Goal: Transaction & Acquisition: Book appointment/travel/reservation

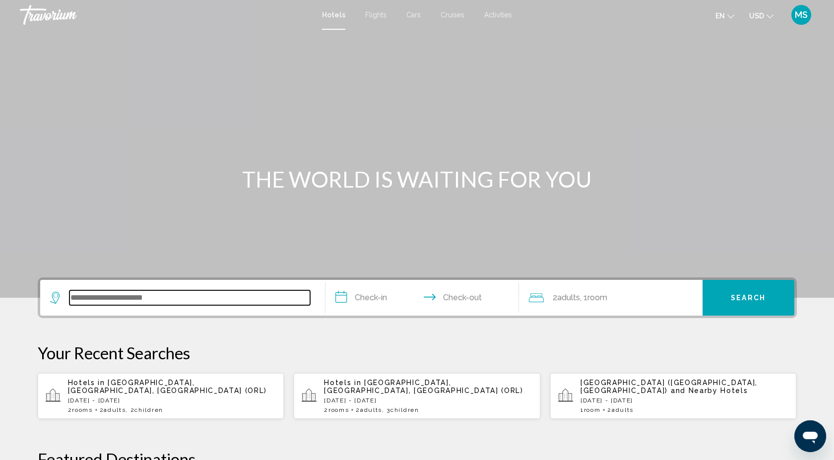
click at [173, 298] on input "Search widget" at bounding box center [189, 297] width 241 height 15
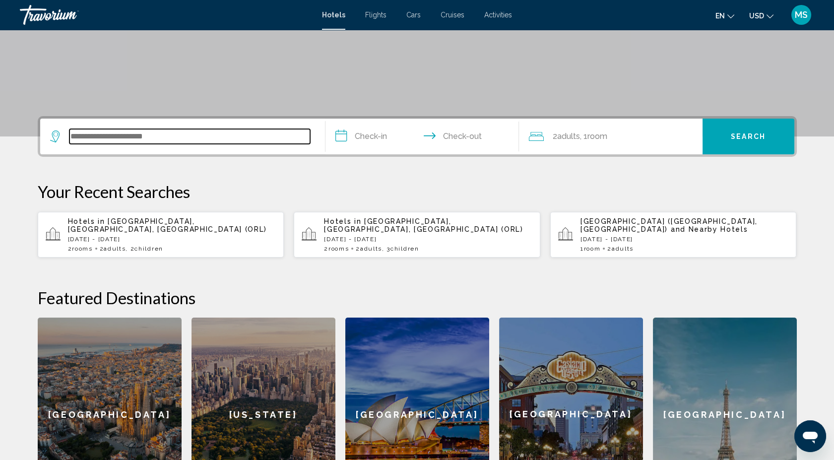
scroll to position [244, 0]
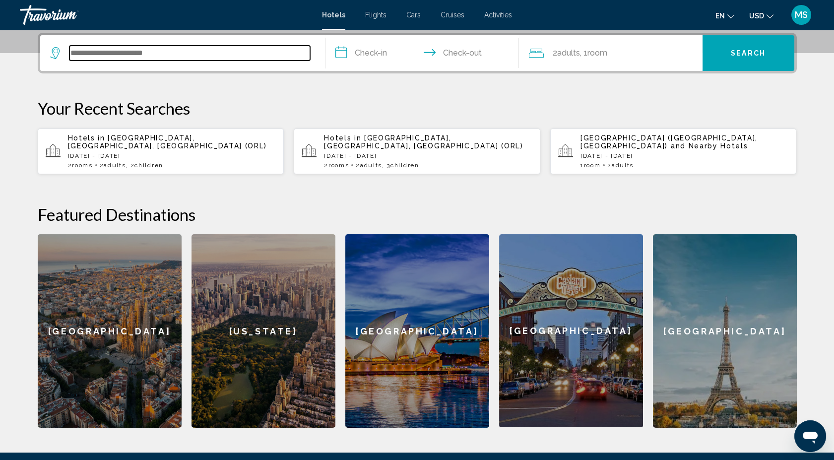
click at [87, 54] on input "Search widget" at bounding box center [189, 53] width 241 height 15
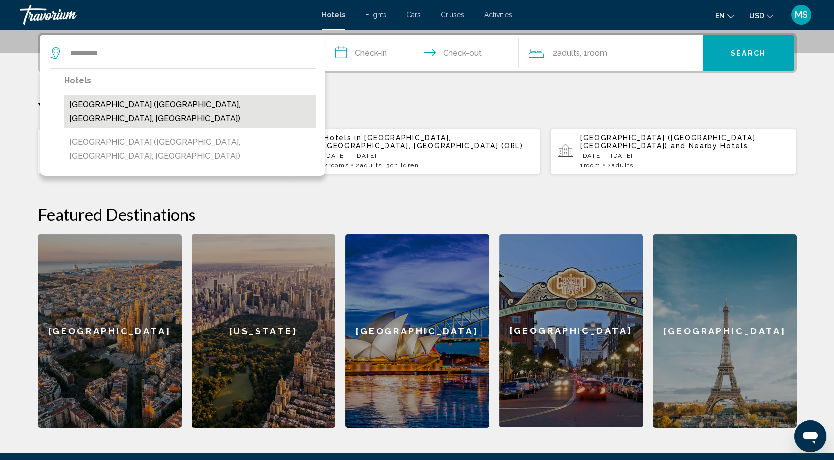
click at [88, 101] on button "[GEOGRAPHIC_DATA] ([GEOGRAPHIC_DATA], [GEOGRAPHIC_DATA], [GEOGRAPHIC_DATA])" at bounding box center [189, 111] width 251 height 33
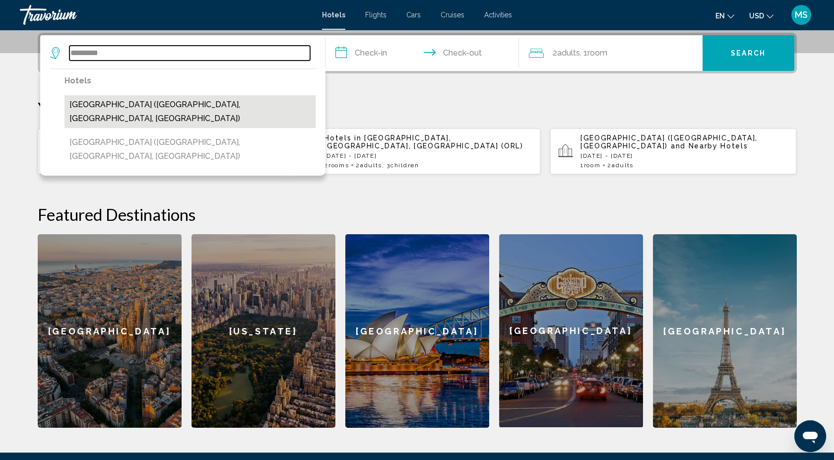
type input "**********"
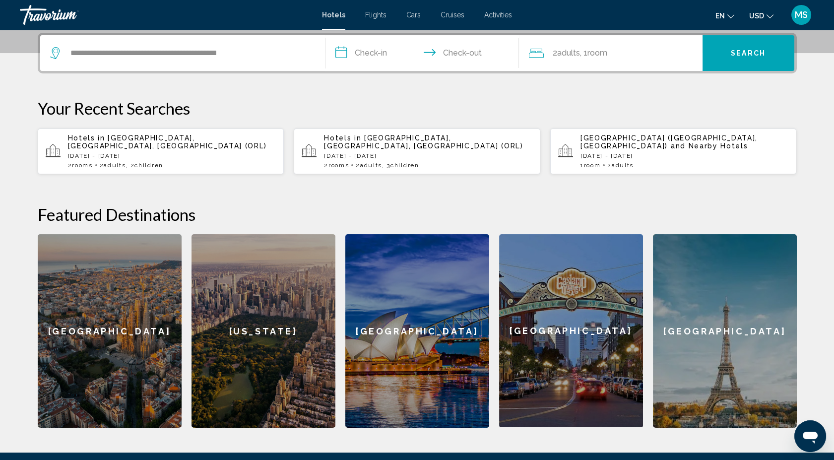
click at [350, 56] on input "**********" at bounding box center [423, 54] width 197 height 39
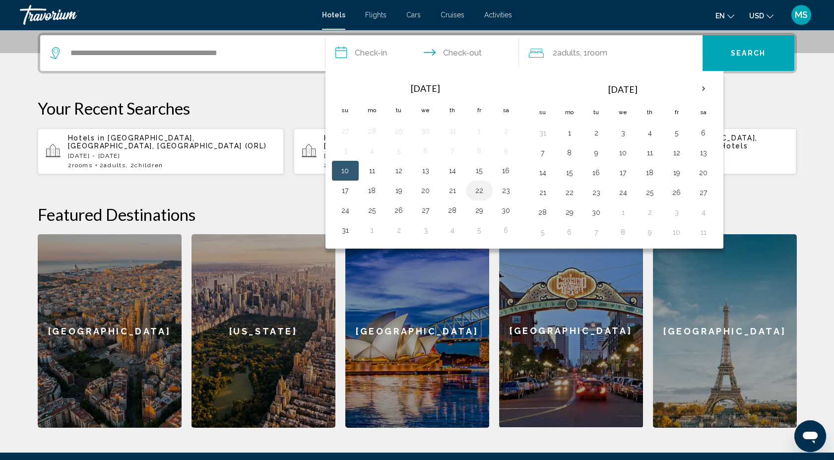
click at [477, 189] on button "22" at bounding box center [479, 190] width 16 height 14
click at [345, 210] on button "24" at bounding box center [345, 210] width 16 height 14
type input "**********"
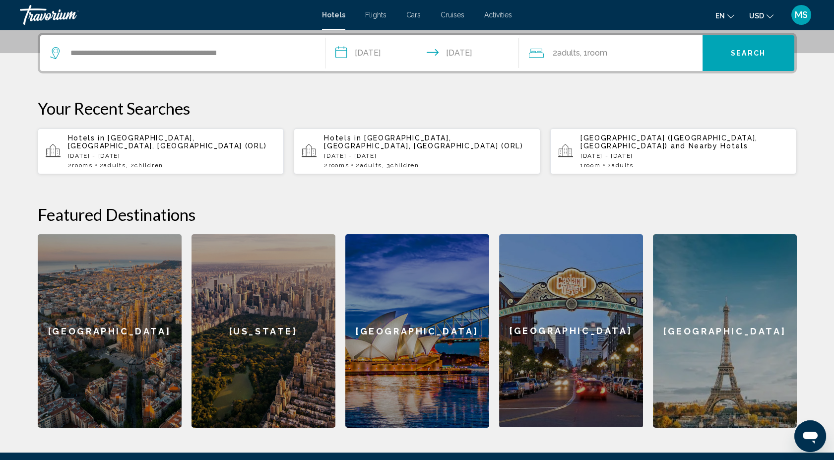
click at [598, 53] on span "Room" at bounding box center [597, 52] width 20 height 9
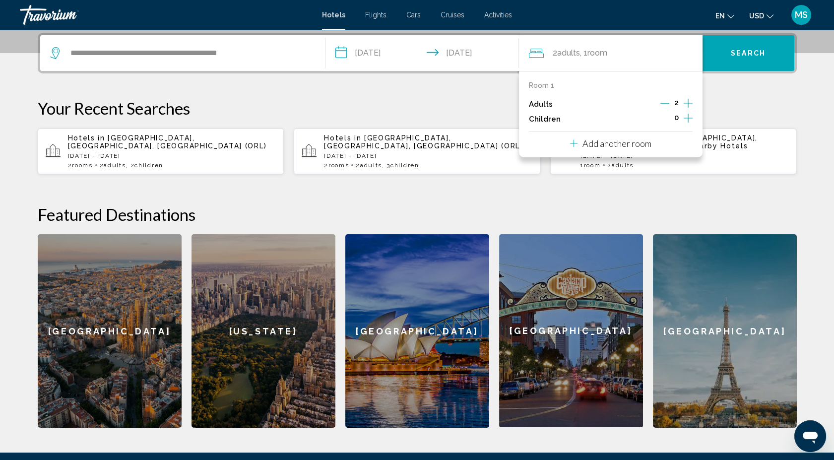
click at [666, 102] on icon "Decrement adults" at bounding box center [664, 103] width 9 height 9
click at [684, 116] on icon "Increment children" at bounding box center [687, 118] width 9 height 12
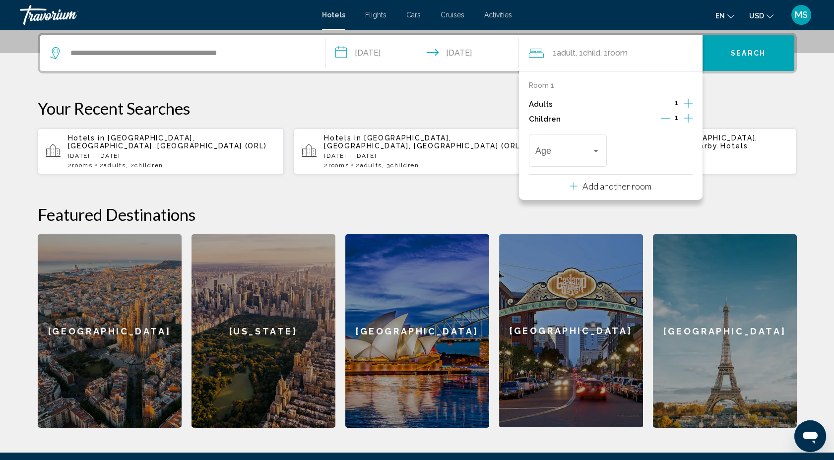
click at [684, 116] on icon "Increment children" at bounding box center [687, 118] width 9 height 12
click at [596, 152] on div "Travelers: 1 adult, 2 children" at bounding box center [595, 151] width 9 height 8
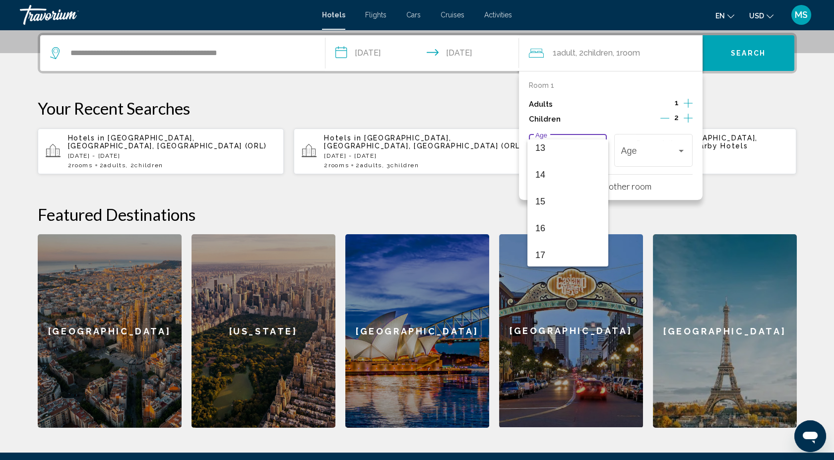
scroll to position [355, 0]
click at [565, 253] on span "17" at bounding box center [567, 253] width 65 height 27
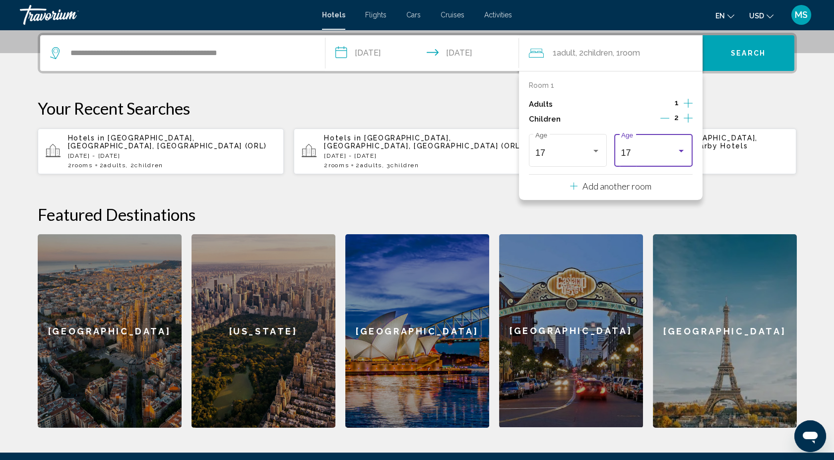
scroll to position [355, 0]
click at [662, 115] on icon "Decrement children" at bounding box center [664, 118] width 9 height 9
click at [635, 181] on p "Add another room" at bounding box center [616, 186] width 69 height 11
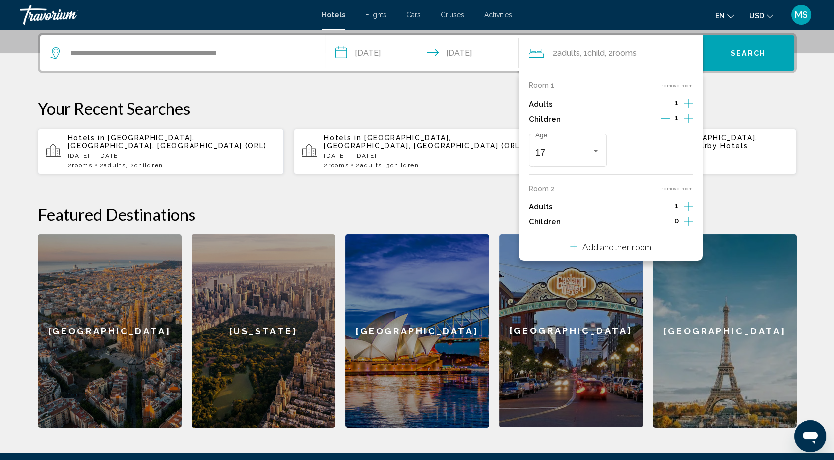
click at [683, 116] on icon "Increment children" at bounding box center [687, 118] width 9 height 12
click at [686, 152] on div "Age" at bounding box center [653, 148] width 78 height 35
click at [676, 252] on span "17" at bounding box center [653, 255] width 65 height 27
click at [732, 54] on span "Search" at bounding box center [747, 54] width 35 height 8
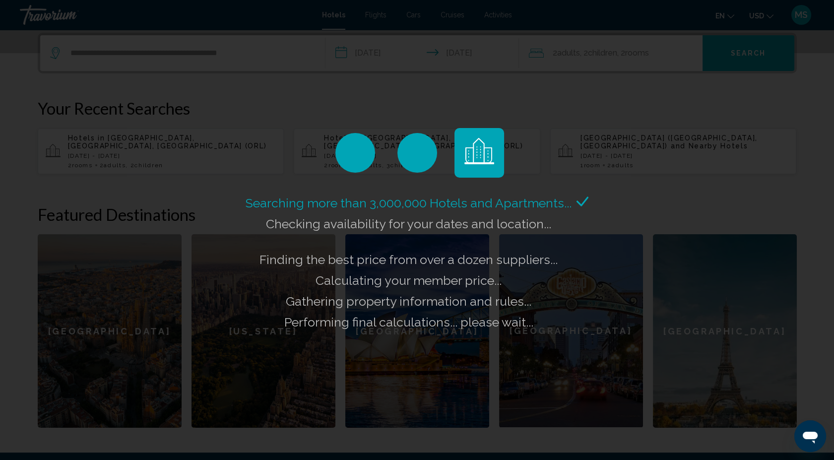
click at [732, 54] on div "Searching more than 3,000,000 Hotels and Apartments... Checking availability fo…" at bounding box center [417, 230] width 834 height 460
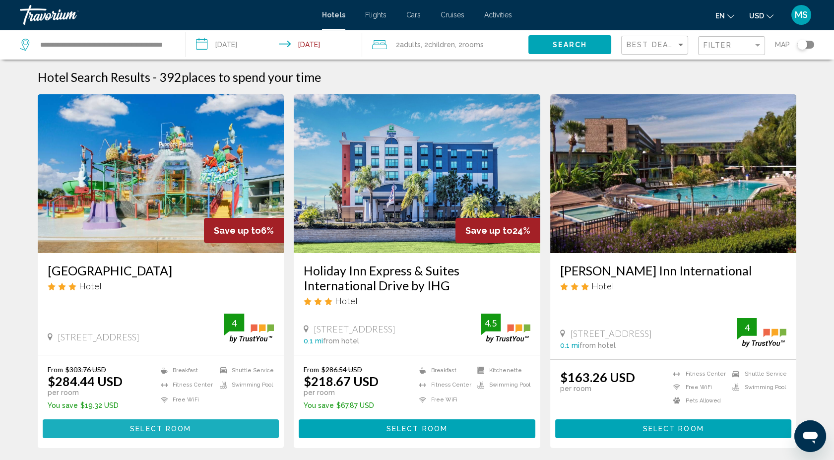
click at [178, 428] on span "Select Room" at bounding box center [160, 429] width 61 height 8
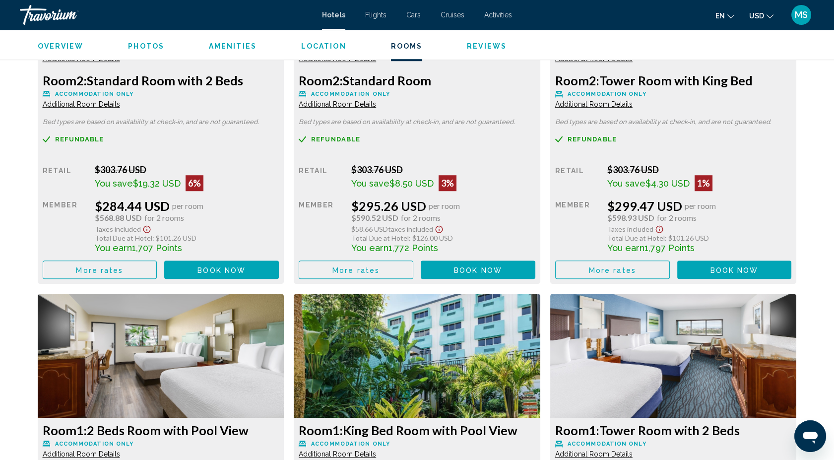
scroll to position [1512, 0]
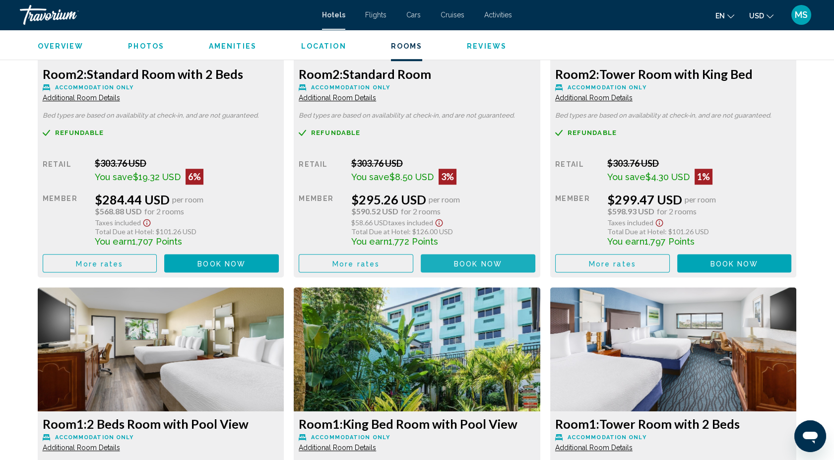
click at [468, 264] on span "Book now" at bounding box center [478, 263] width 48 height 8
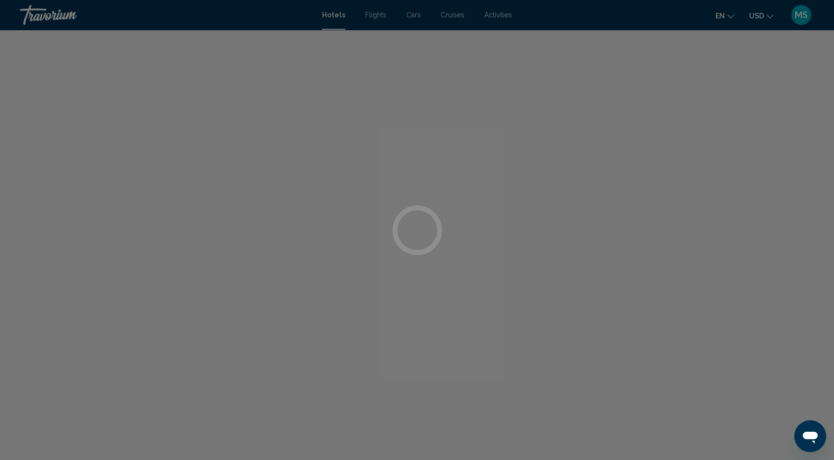
click at [468, 264] on div "Skip to main content Hotels Flights Cars Cruises Activities Hotels Flights Cars…" at bounding box center [417, 230] width 834 height 460
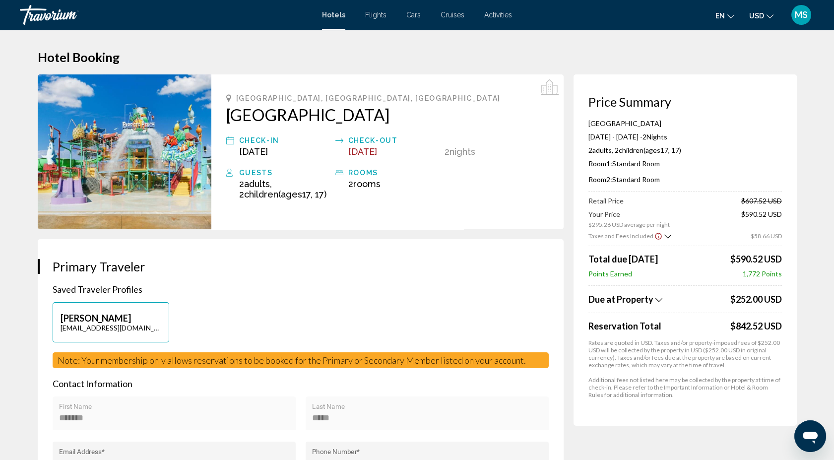
click at [659, 299] on icon "Show Taxes and Fees breakdown" at bounding box center [658, 300] width 7 height 8
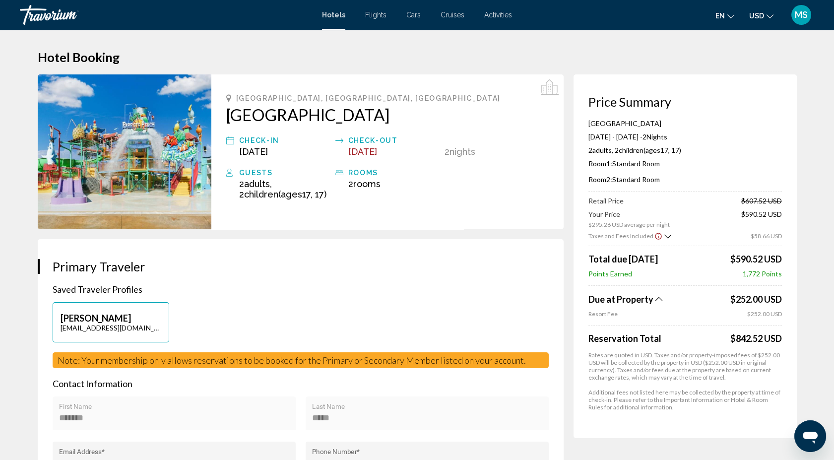
click at [659, 299] on icon "Show Taxes and Fees breakdown" at bounding box center [658, 299] width 7 height 8
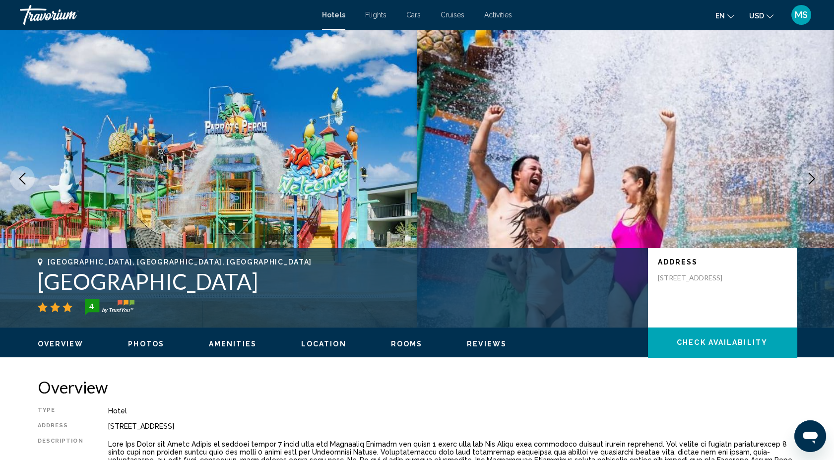
click at [804, 181] on button "Next image" at bounding box center [811, 178] width 25 height 25
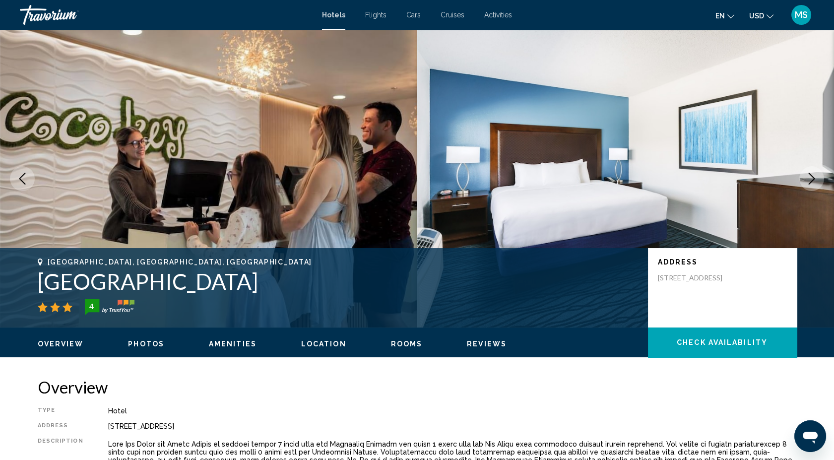
click at [804, 181] on button "Next image" at bounding box center [811, 178] width 25 height 25
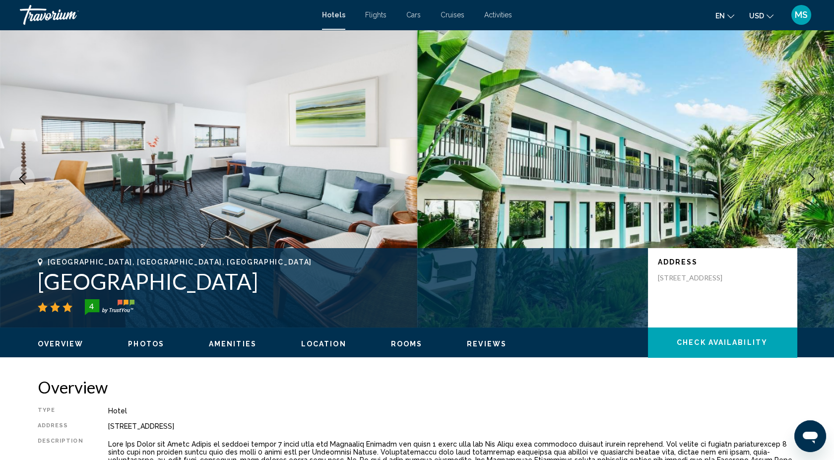
click at [804, 181] on button "Next image" at bounding box center [811, 178] width 25 height 25
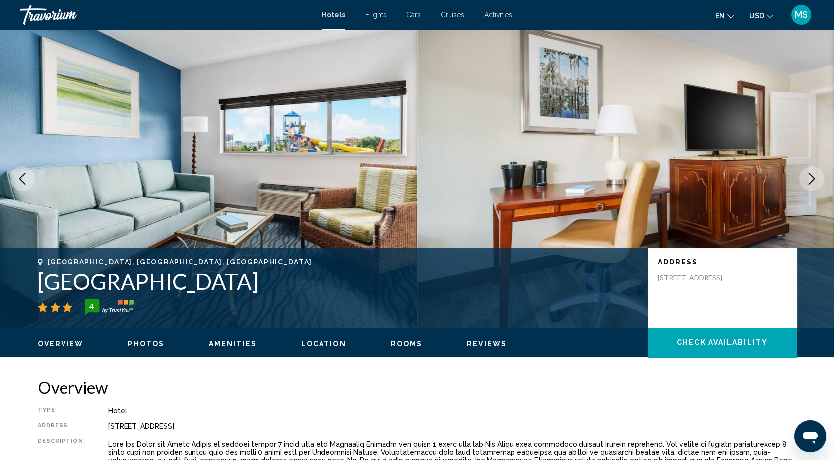
click at [804, 181] on button "Next image" at bounding box center [811, 178] width 25 height 25
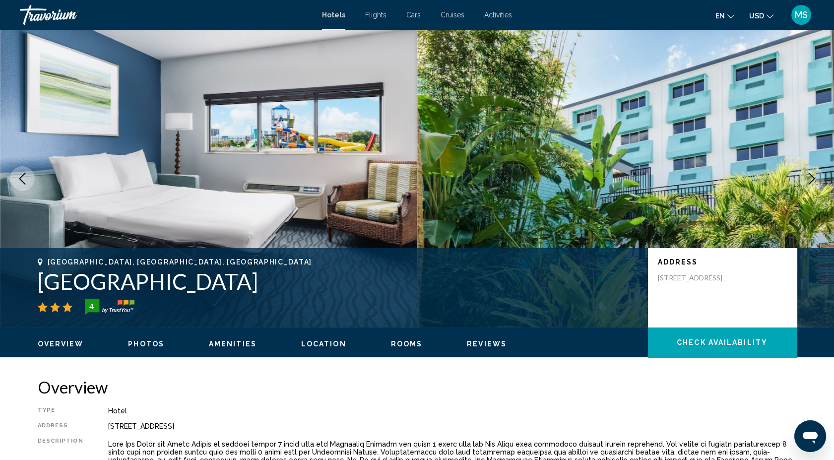
click at [804, 181] on button "Next image" at bounding box center [811, 178] width 25 height 25
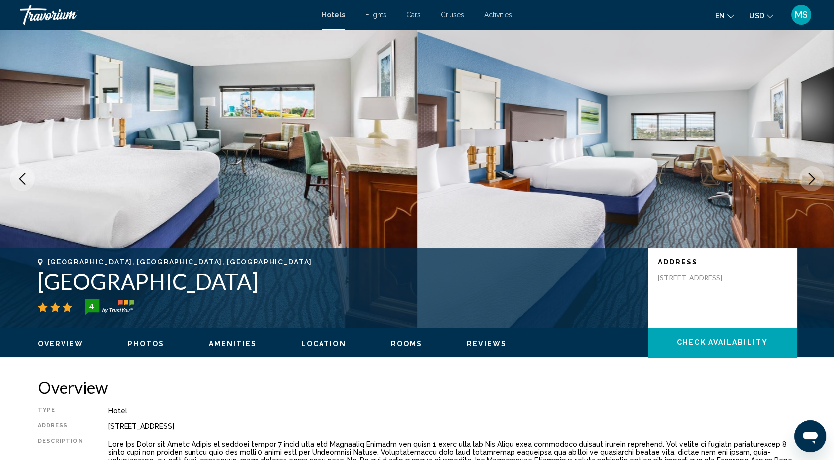
click at [804, 181] on button "Next image" at bounding box center [811, 178] width 25 height 25
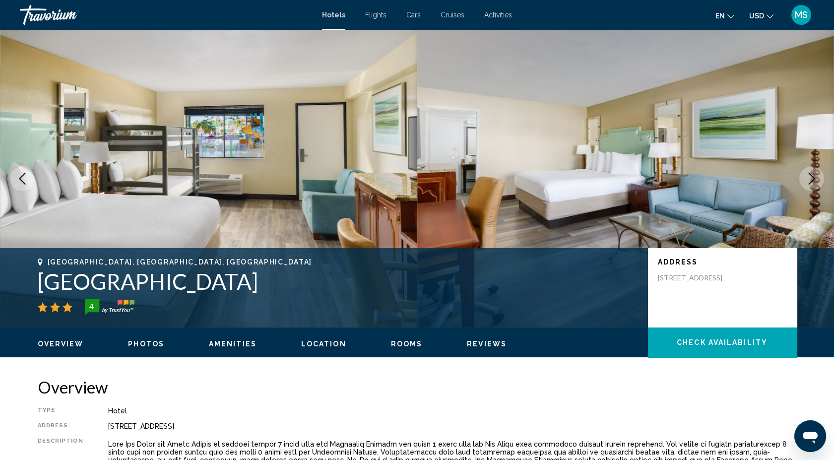
click at [804, 181] on button "Next image" at bounding box center [811, 178] width 25 height 25
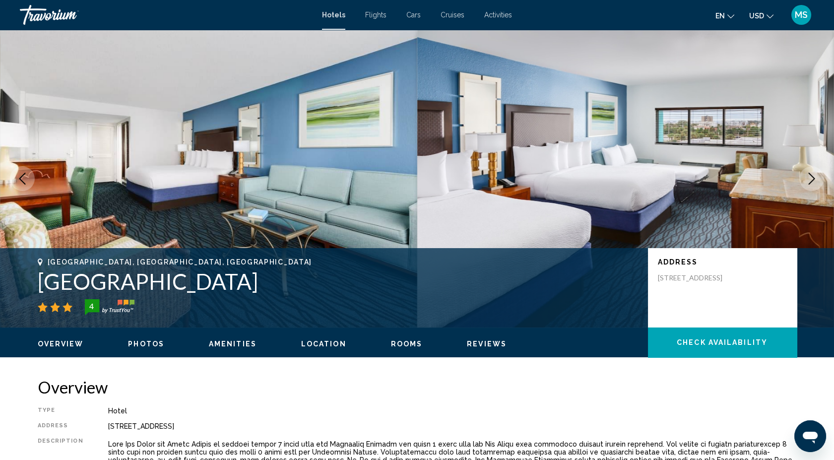
click at [804, 181] on button "Next image" at bounding box center [811, 178] width 25 height 25
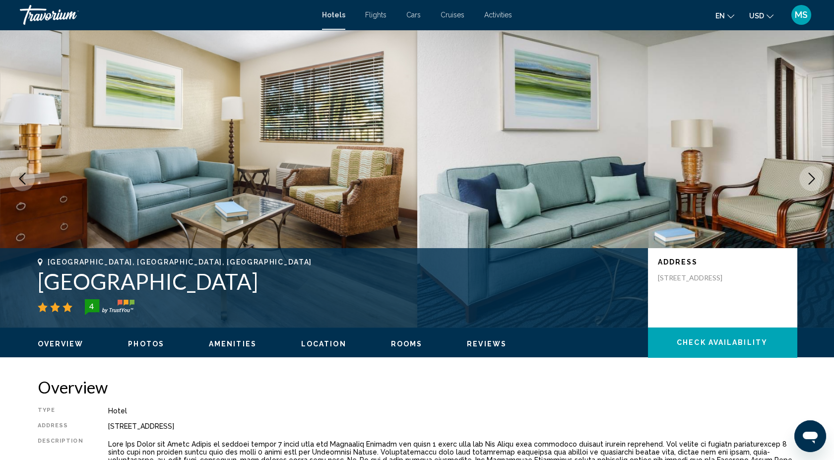
click at [804, 181] on button "Next image" at bounding box center [811, 178] width 25 height 25
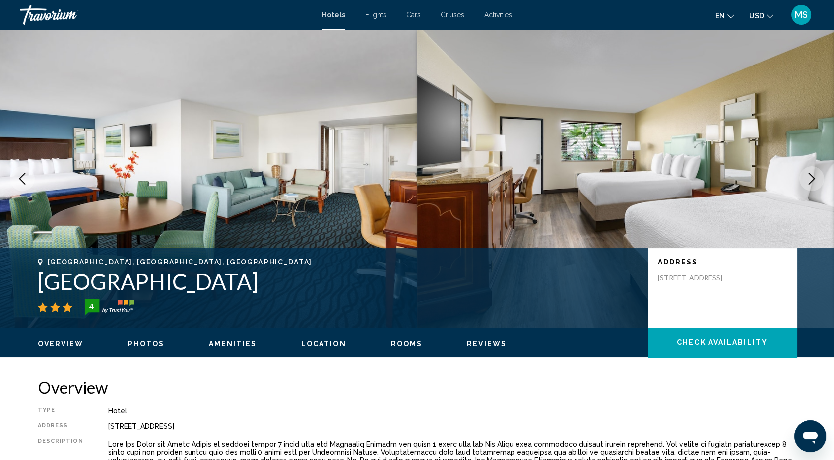
click at [804, 181] on button "Next image" at bounding box center [811, 178] width 25 height 25
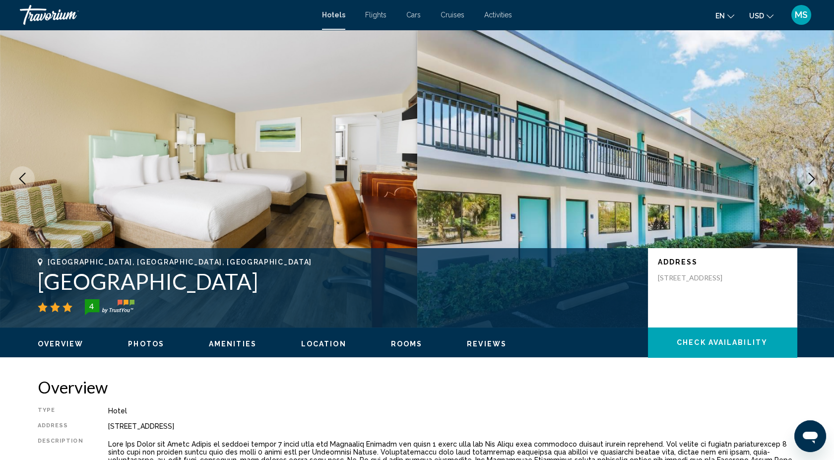
click at [800, 181] on button "Next image" at bounding box center [811, 178] width 25 height 25
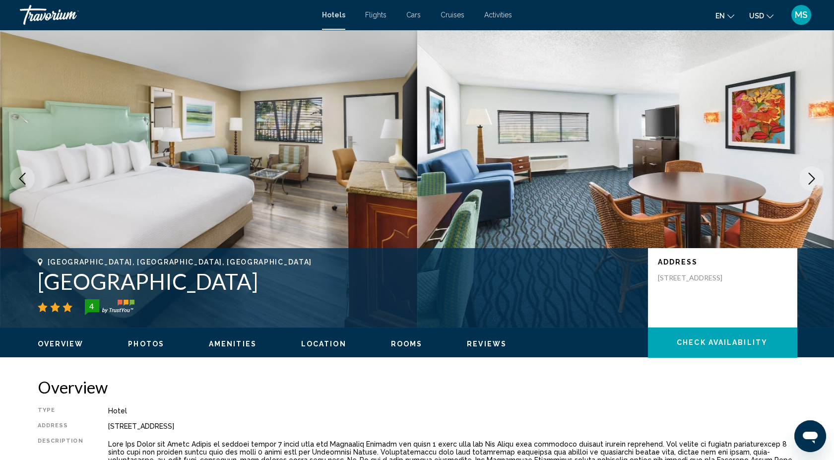
click at [796, 181] on img "Main content" at bounding box center [625, 179] width 417 height 298
click at [809, 175] on icon "Next image" at bounding box center [811, 179] width 12 height 12
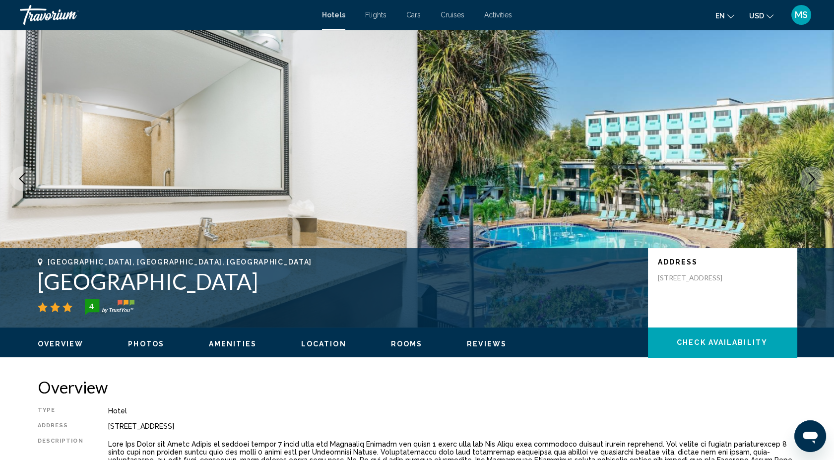
click at [809, 175] on icon "Next image" at bounding box center [811, 179] width 12 height 12
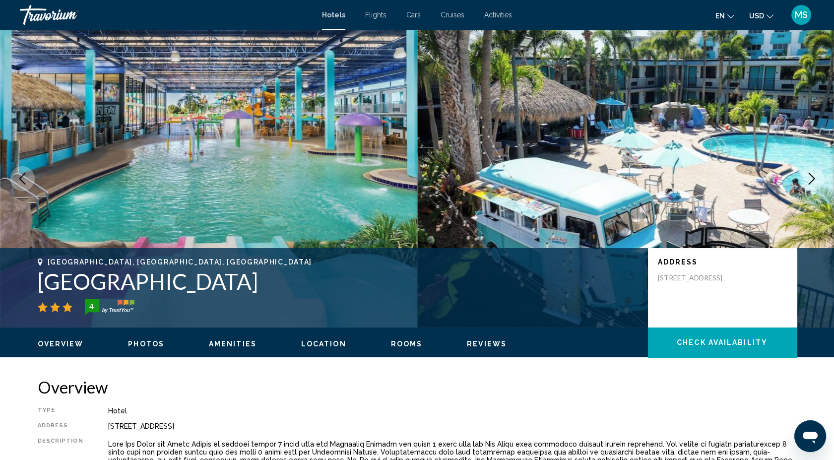
click at [807, 175] on icon "Next image" at bounding box center [811, 179] width 12 height 12
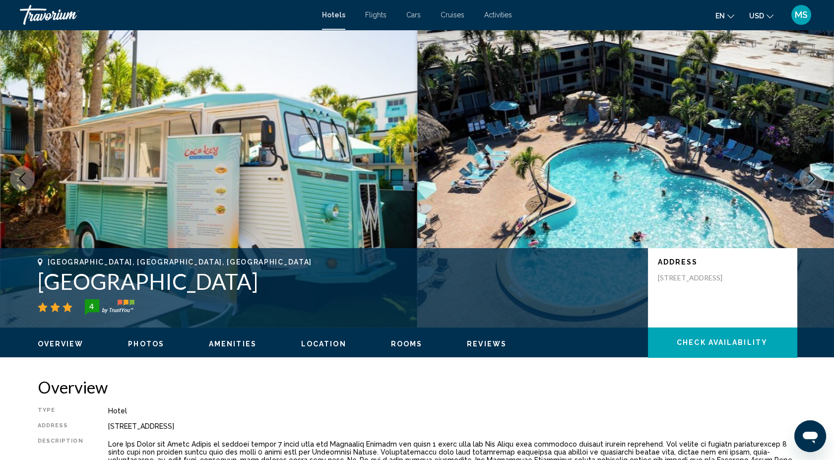
click at [805, 175] on icon "Next image" at bounding box center [811, 179] width 12 height 12
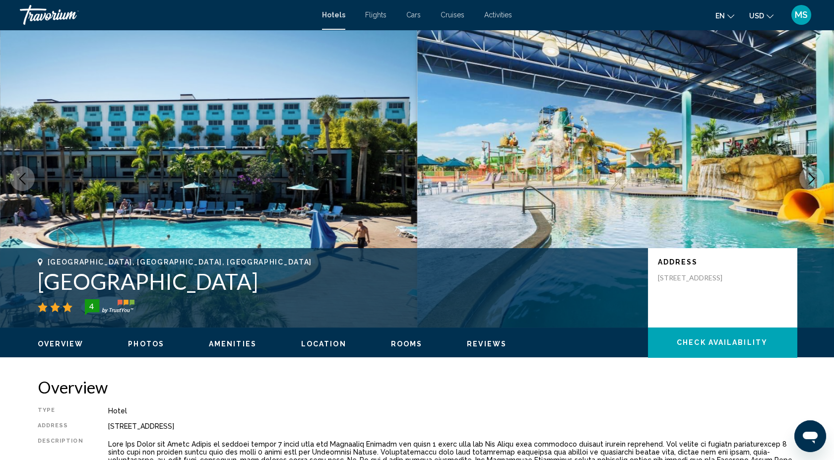
click at [805, 175] on icon "Next image" at bounding box center [811, 179] width 12 height 12
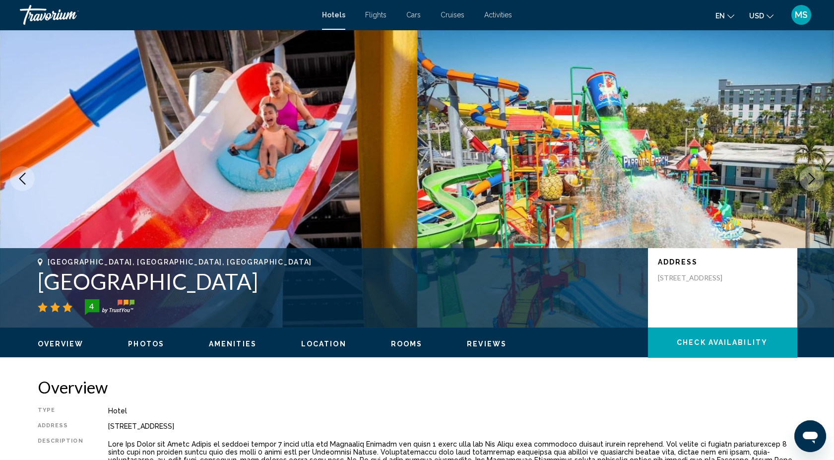
click at [805, 175] on icon "Next image" at bounding box center [811, 179] width 12 height 12
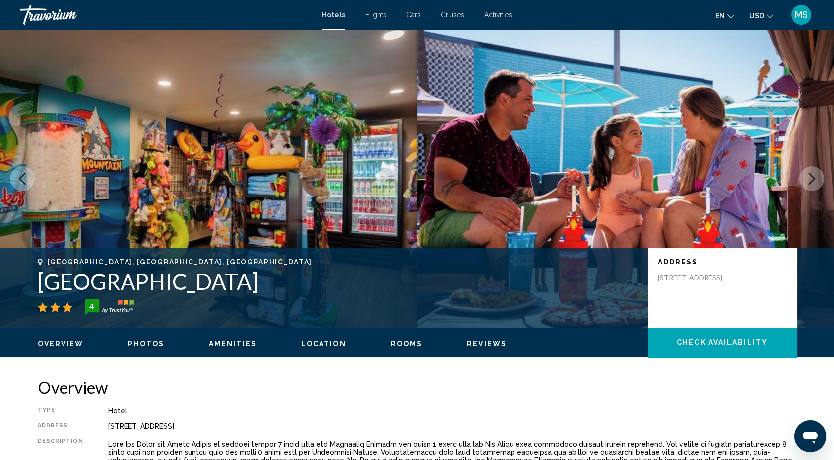
click at [805, 175] on icon "Next image" at bounding box center [811, 179] width 12 height 12
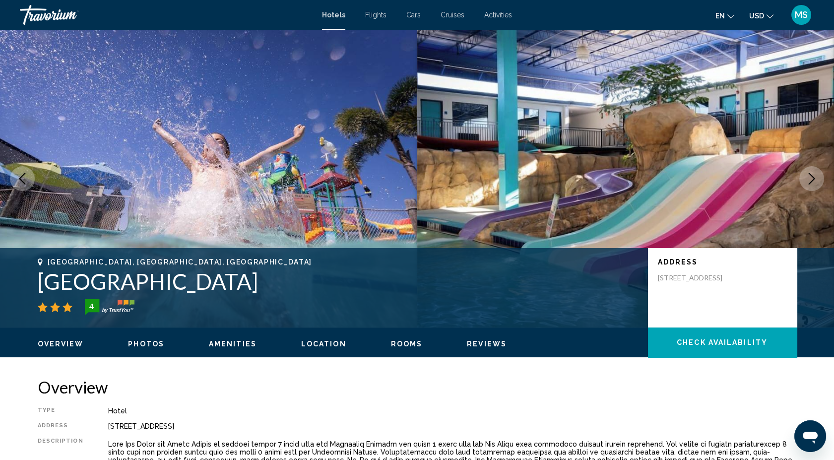
click at [805, 175] on icon "Next image" at bounding box center [811, 179] width 12 height 12
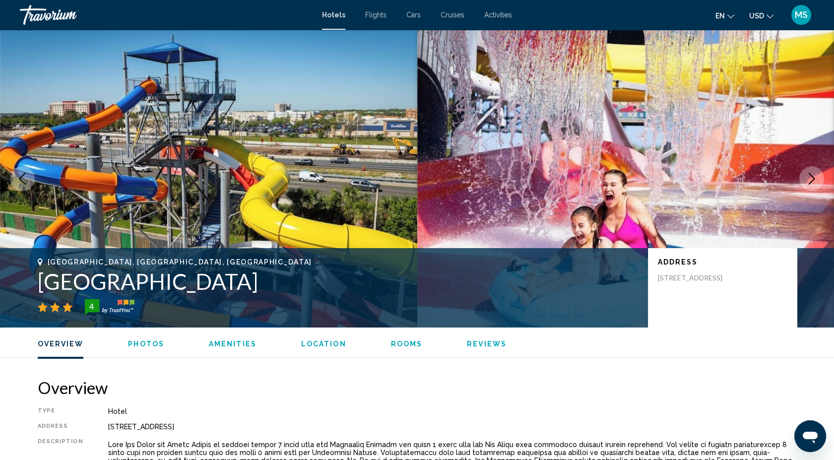
scroll to position [402, 0]
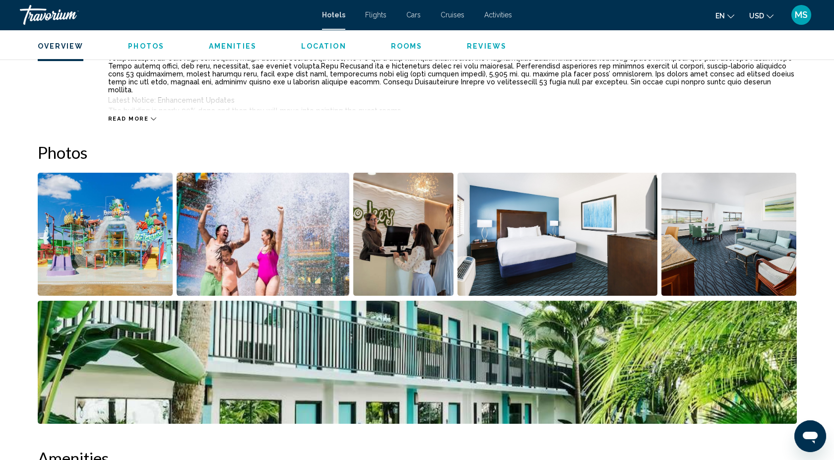
click at [801, 14] on span "MS" at bounding box center [800, 15] width 13 height 10
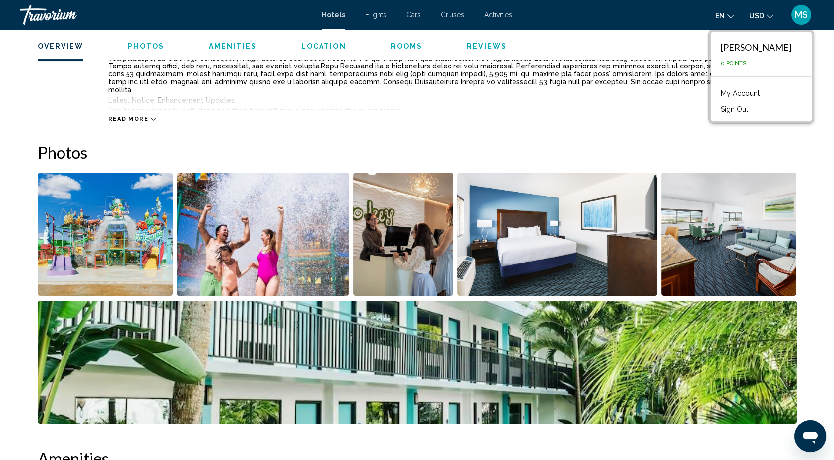
click at [753, 104] on button "Sign Out" at bounding box center [734, 109] width 37 height 13
